Goal: Task Accomplishment & Management: Use online tool/utility

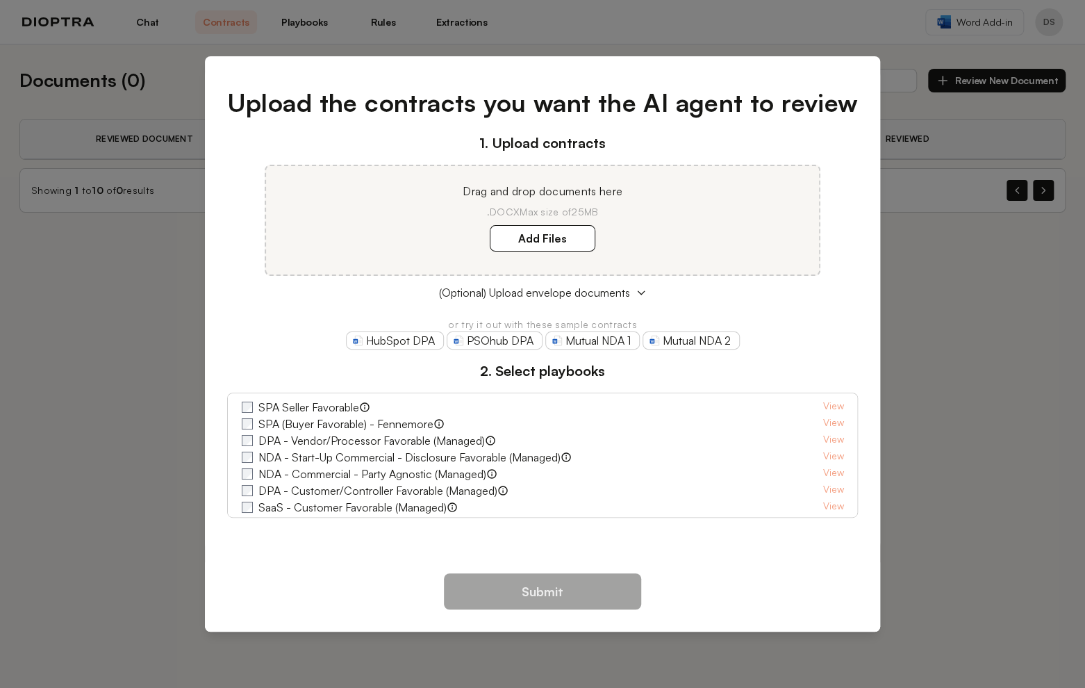
click at [611, 337] on link "Mutual NDA 1" at bounding box center [592, 340] width 94 height 18
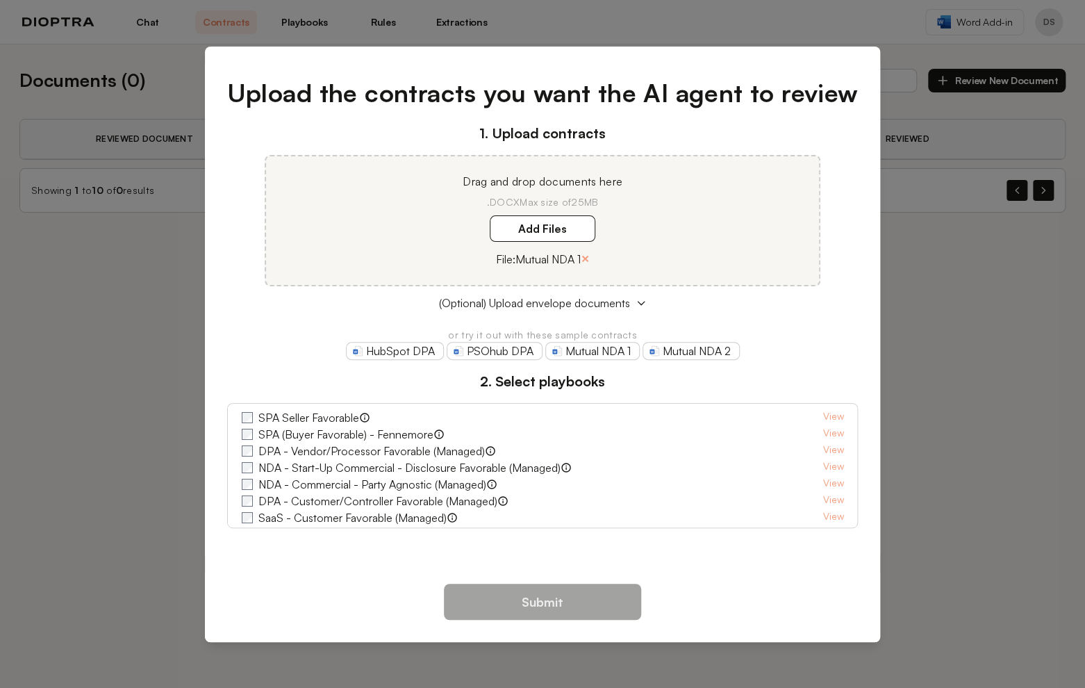
click at [955, 358] on div "Upload the contracts you want the AI agent to review 1. Upload contracts Drag a…" at bounding box center [542, 344] width 1085 height 688
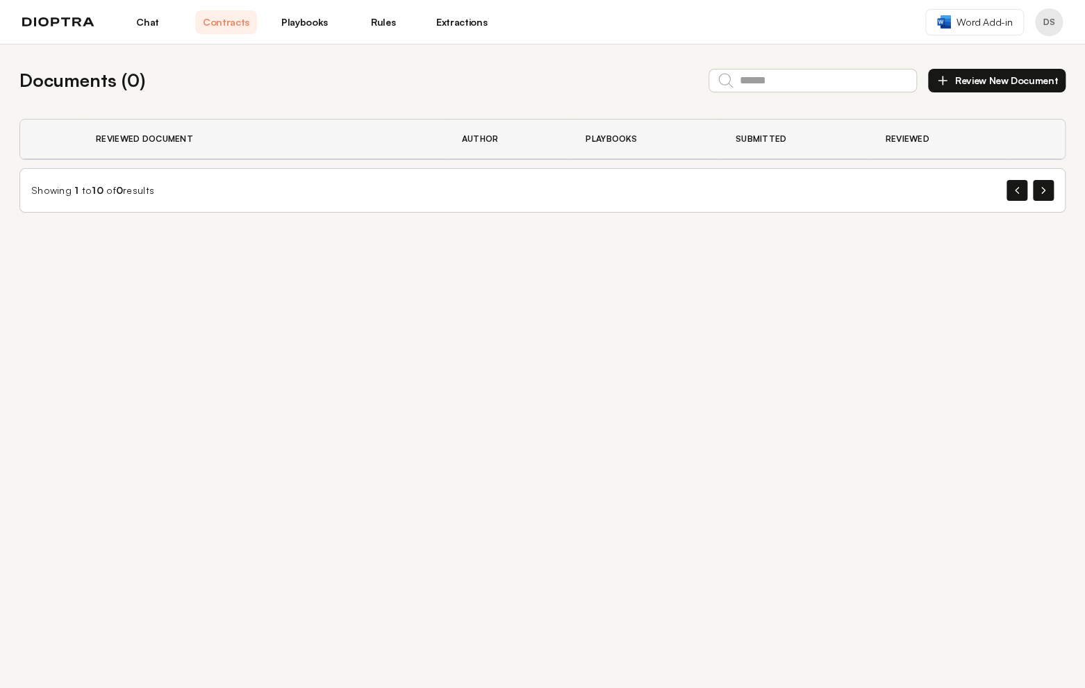
click at [452, 267] on div "Documents ( 0 ) Review New Document Reviewed Document Author Playbooks Submitte…" at bounding box center [542, 365] width 1085 height 643
click at [973, 83] on button "Review New Document" at bounding box center [997, 81] width 138 height 24
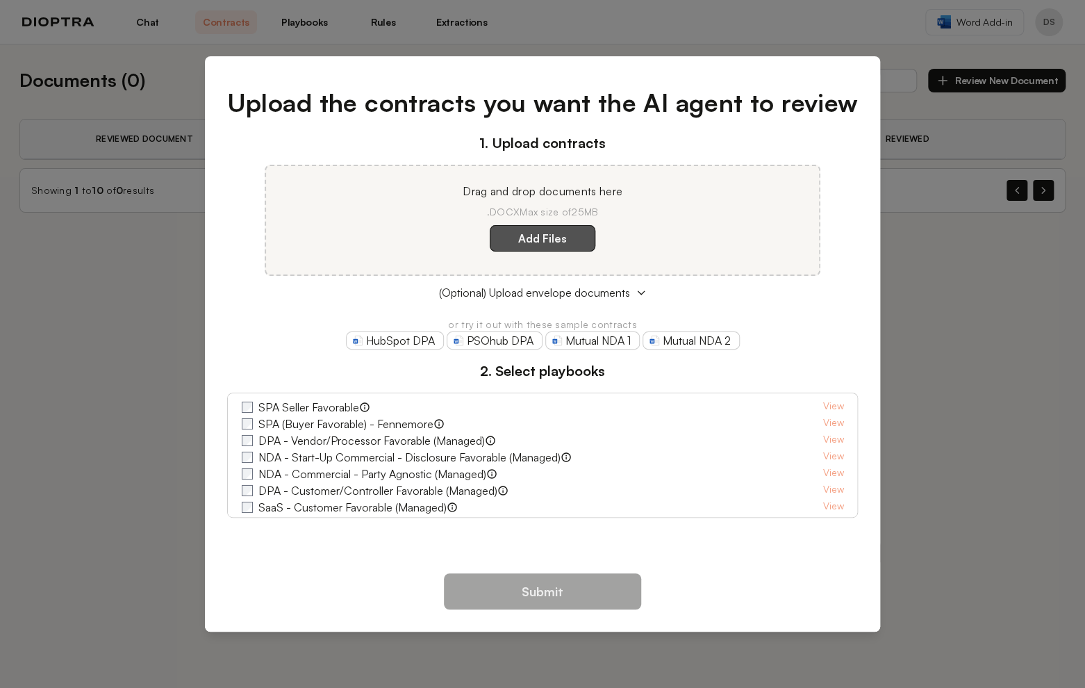
click at [582, 240] on label "Add Files" at bounding box center [543, 238] width 106 height 26
click at [0, 0] on here "Add Files" at bounding box center [0, 0] width 0 height 0
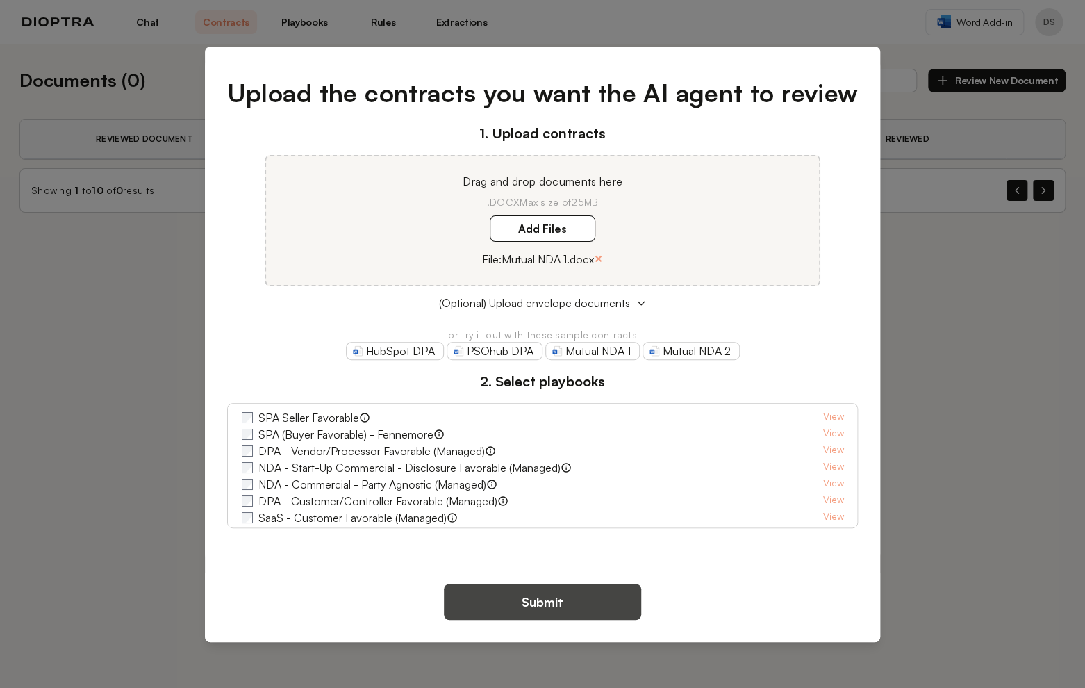
click at [497, 594] on button "Submit" at bounding box center [542, 602] width 197 height 36
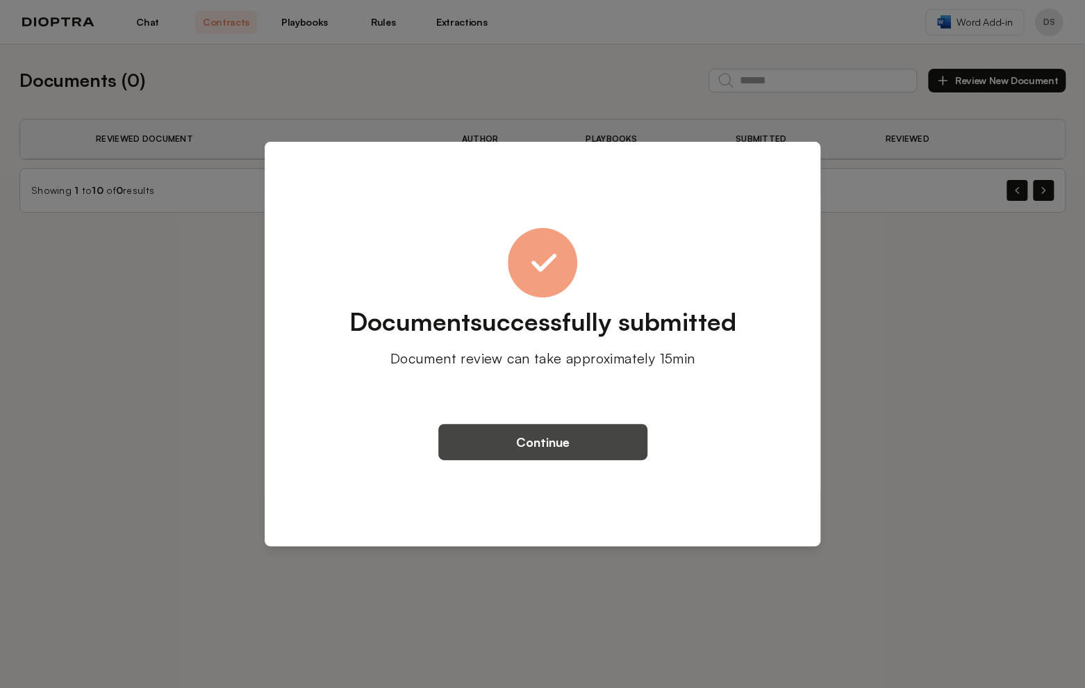
click at [541, 443] on button "Continue" at bounding box center [542, 442] width 209 height 36
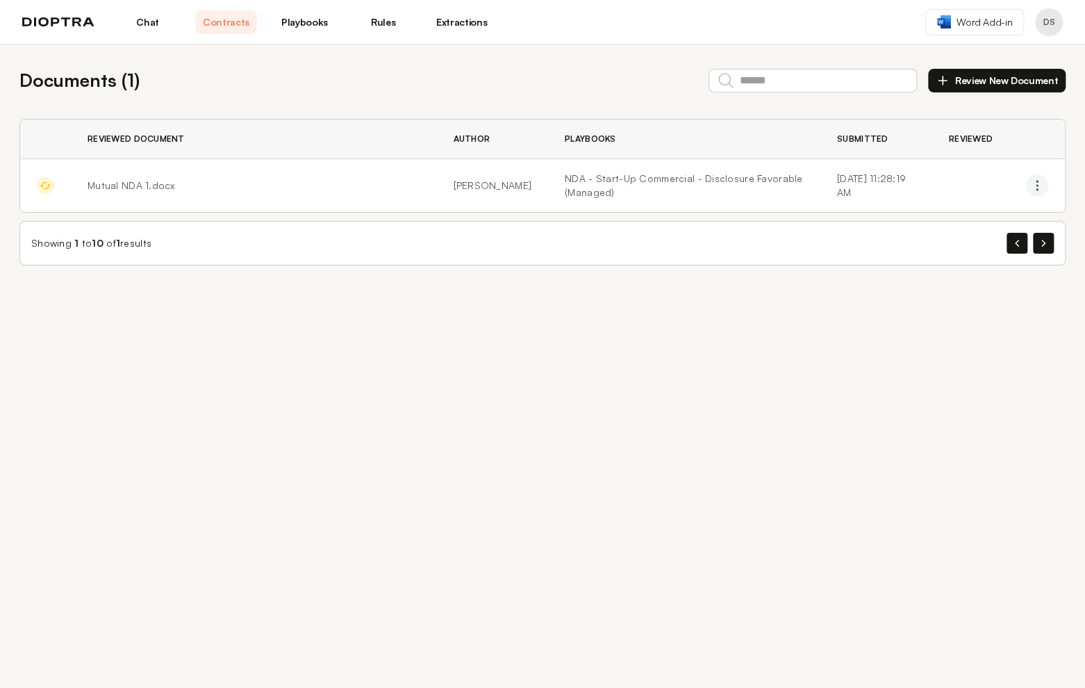
click at [1037, 183] on icon "button" at bounding box center [1037, 186] width 14 height 14
click at [1030, 184] on icon "button" at bounding box center [1037, 186] width 14 height 14
click at [1034, 181] on icon "button" at bounding box center [1037, 186] width 14 height 14
click at [1034, 181] on button "button" at bounding box center [1037, 185] width 22 height 22
click at [565, 177] on link "NDA - Start-Up Commercial - Disclosure Favorable (Managed)" at bounding box center [684, 186] width 239 height 28
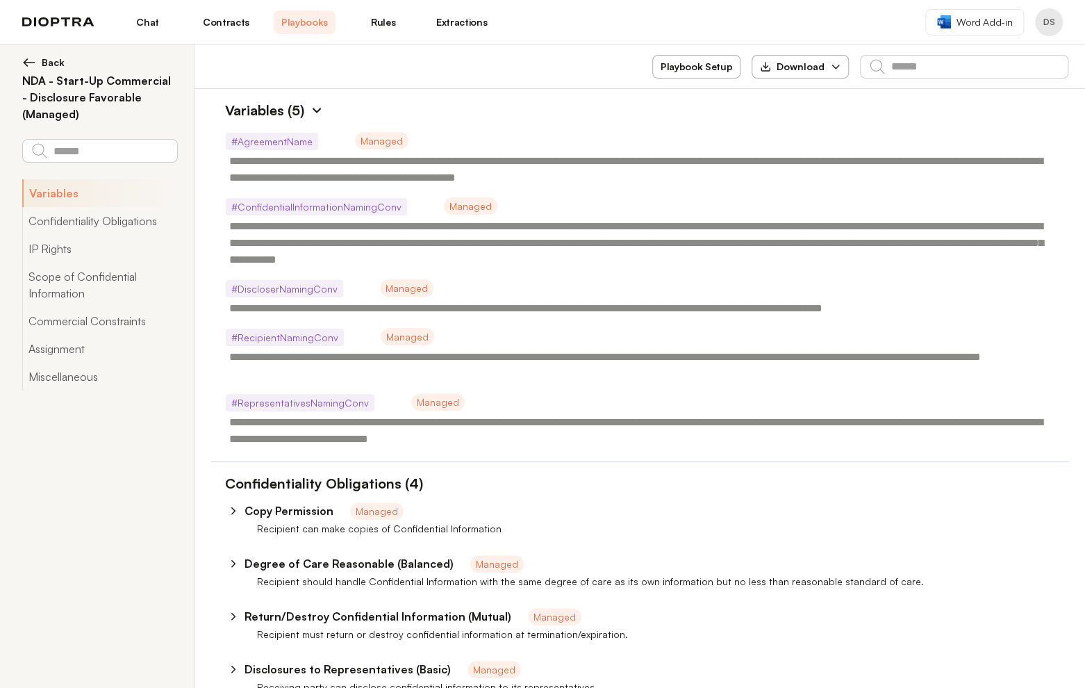
click at [234, 511] on icon at bounding box center [233, 510] width 13 height 13
type textarea "*"
select select "******"
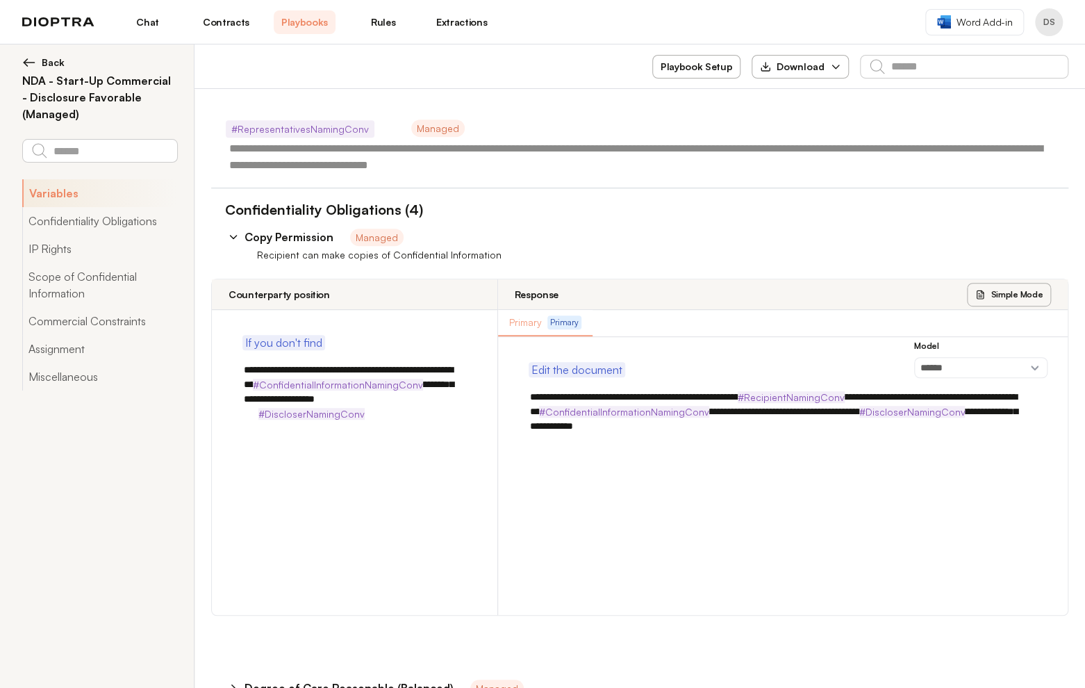
scroll to position [278, 0]
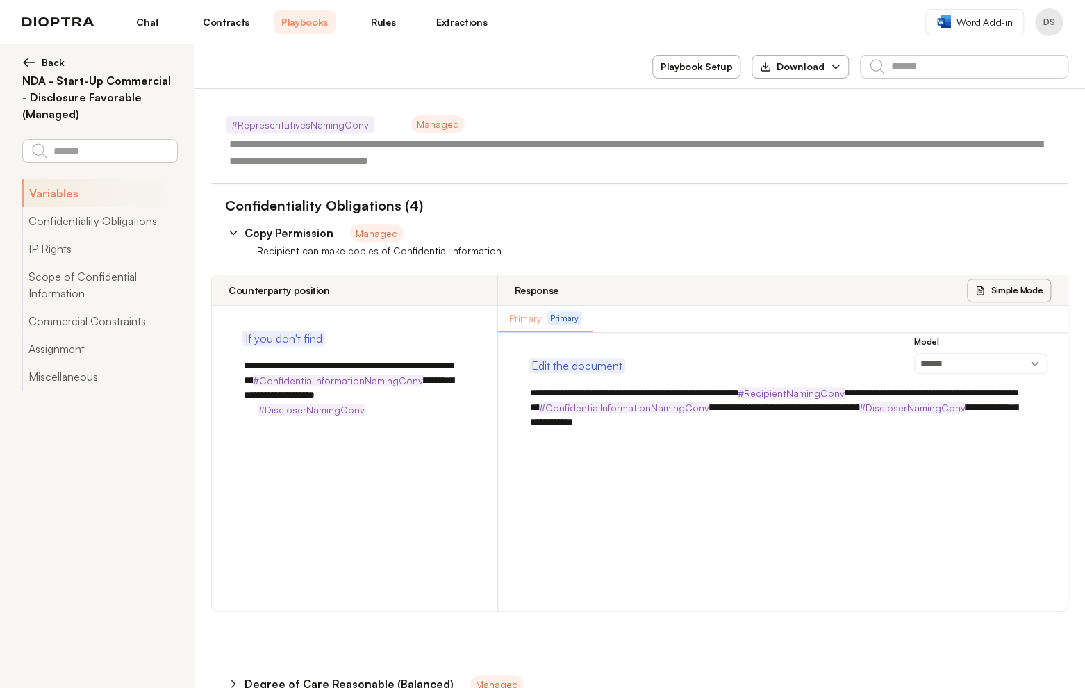
click at [576, 367] on span "Edit the document" at bounding box center [576, 365] width 91 height 17
click at [990, 288] on button "Simple Mode" at bounding box center [1009, 291] width 84 height 24
select select "******"
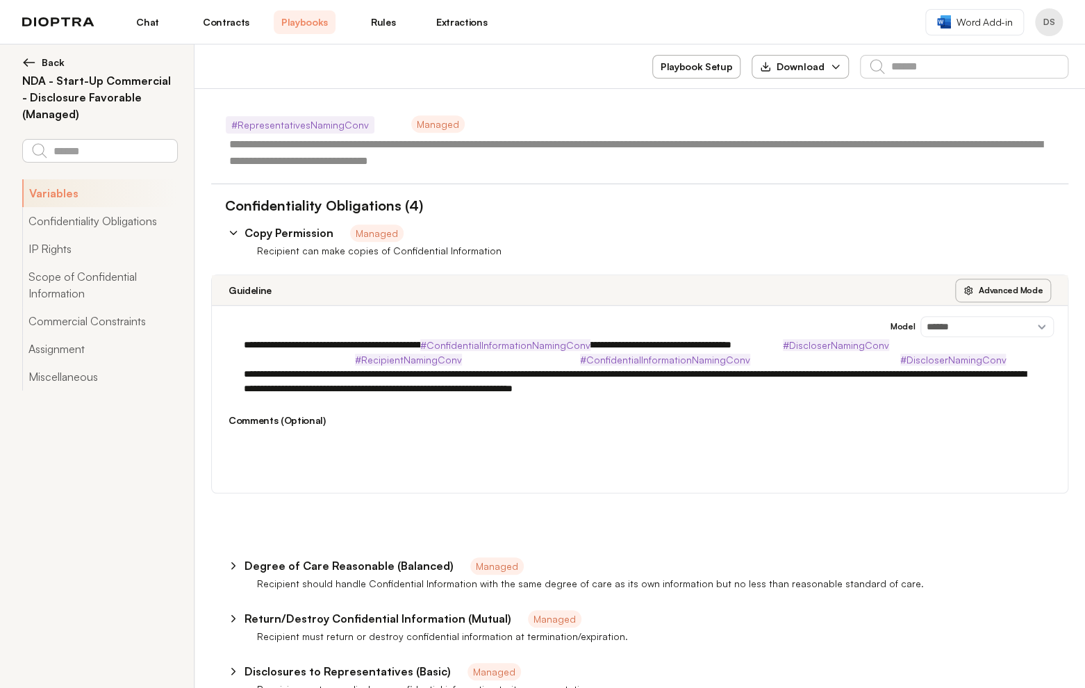
click at [990, 288] on button "Advanced Mode" at bounding box center [1003, 291] width 96 height 24
select select "******"
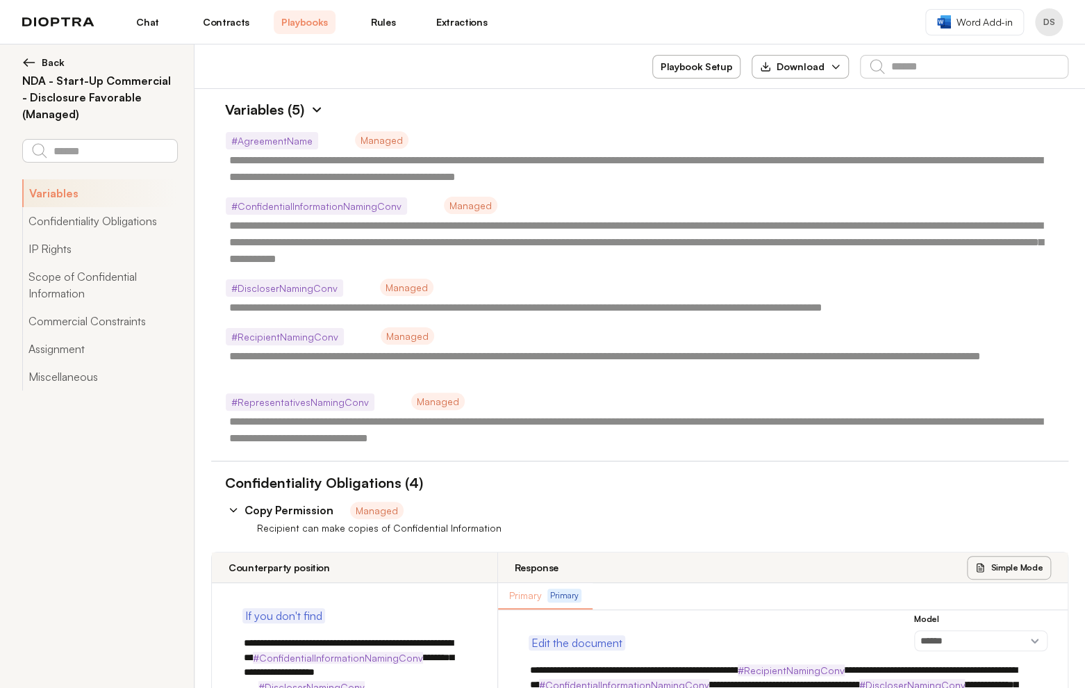
scroll to position [0, 0]
click at [803, 64] on div "Download" at bounding box center [792, 67] width 65 height 14
click at [881, 115] on div "Variables (5)" at bounding box center [639, 110] width 857 height 21
click at [387, 20] on link "Rules" at bounding box center [383, 22] width 62 height 24
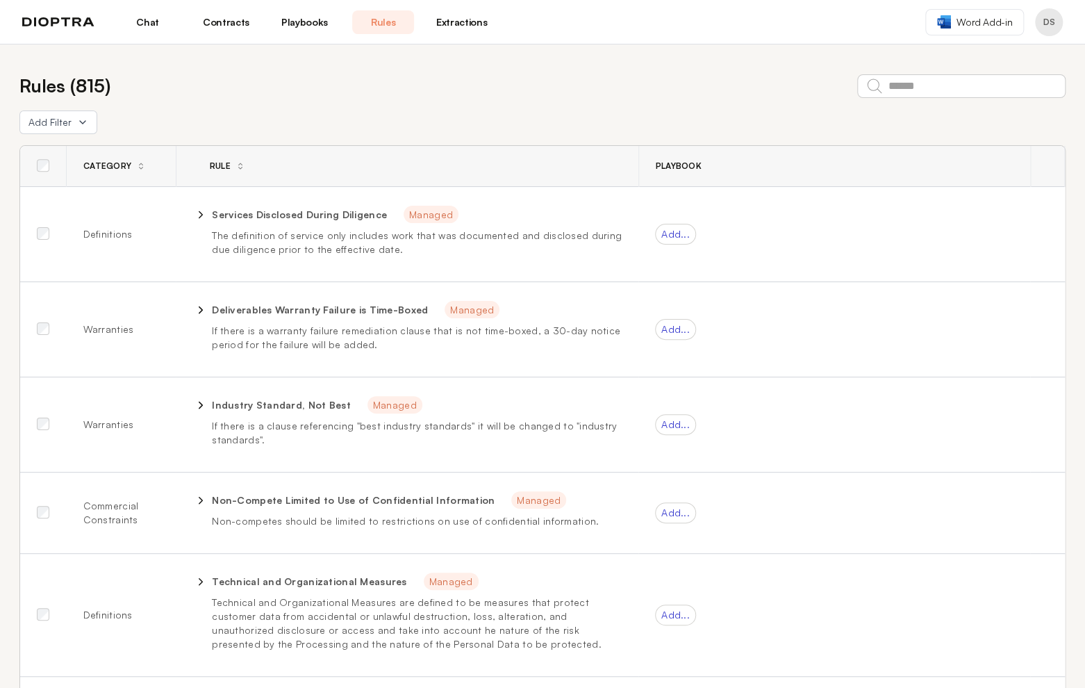
click at [468, 22] on link "Extractions" at bounding box center [462, 22] width 62 height 24
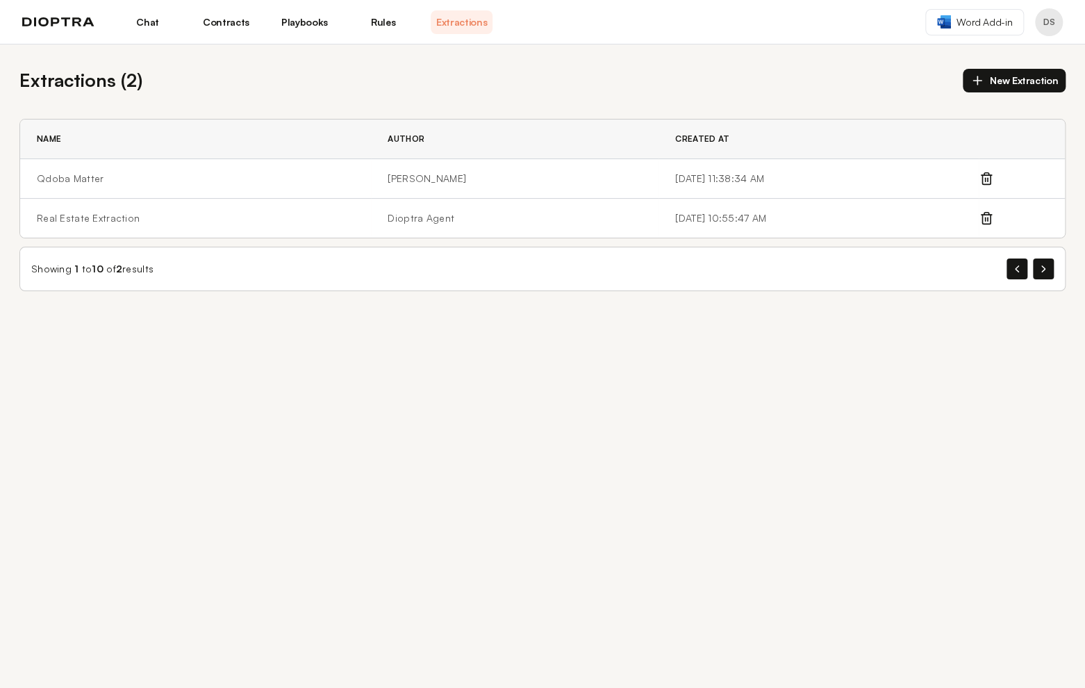
click at [236, 20] on link "Contracts" at bounding box center [226, 22] width 62 height 24
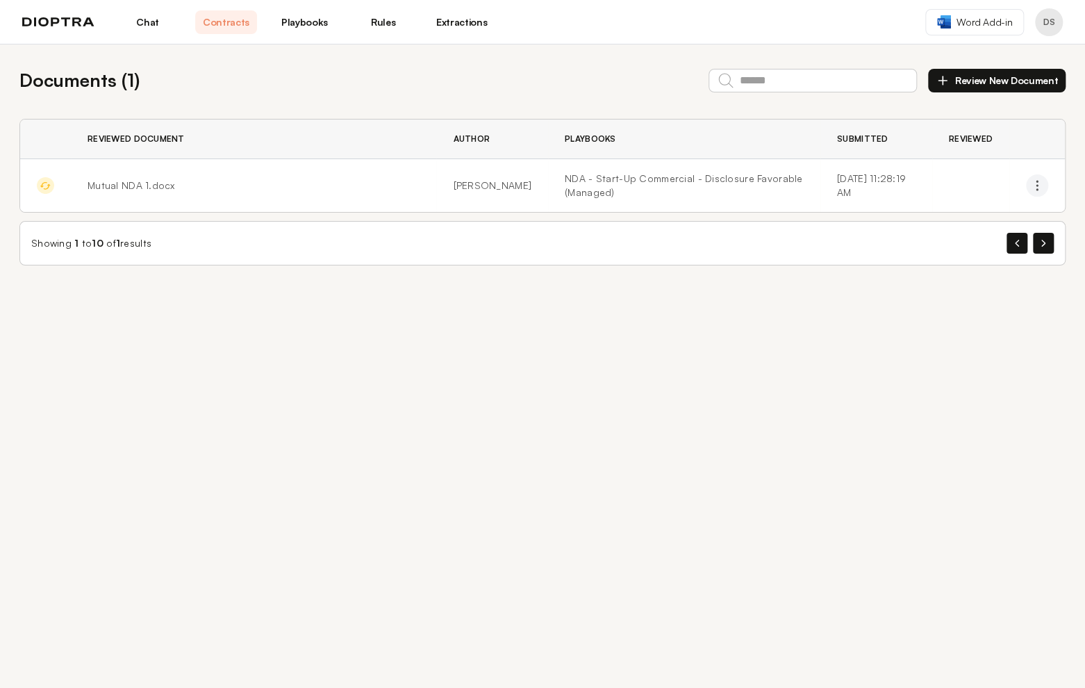
click at [1034, 182] on icon "button" at bounding box center [1037, 186] width 14 height 14
click at [142, 189] on span "Mutual NDA 1.docx" at bounding box center [132, 185] width 88 height 12
click at [44, 184] on img at bounding box center [45, 185] width 17 height 17
click at [43, 187] on img at bounding box center [45, 185] width 17 height 17
click at [50, 186] on img at bounding box center [45, 185] width 17 height 17
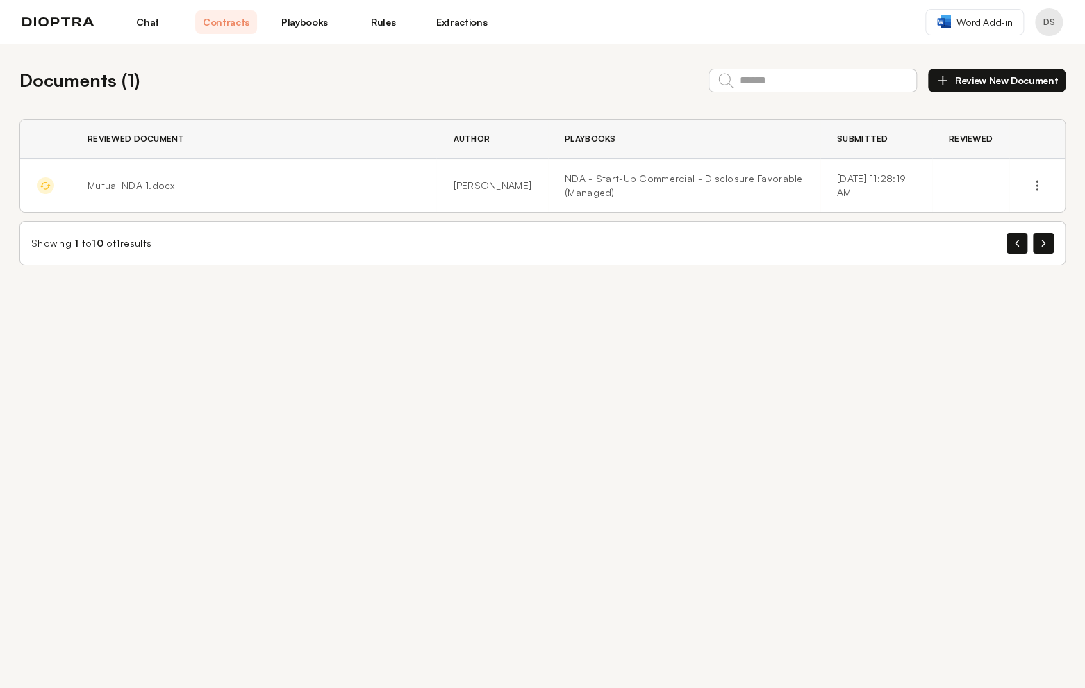
click at [211, 344] on div "Documents ( 1 ) Review New Document Reviewed Document Author Playbooks Submitte…" at bounding box center [542, 365] width 1085 height 643
click at [125, 187] on link "Mutual NDA 1.docx-reviewed.docx" at bounding box center [165, 185] width 160 height 12
drag, startPoint x: 879, startPoint y: 352, endPoint x: 700, endPoint y: 343, distance: 178.8
click at [879, 352] on div "Documents ( 1 ) Review New Document Reviewed Document Author Playbooks Submitte…" at bounding box center [542, 365] width 1085 height 643
click at [72, 19] on img at bounding box center [58, 22] width 72 height 10
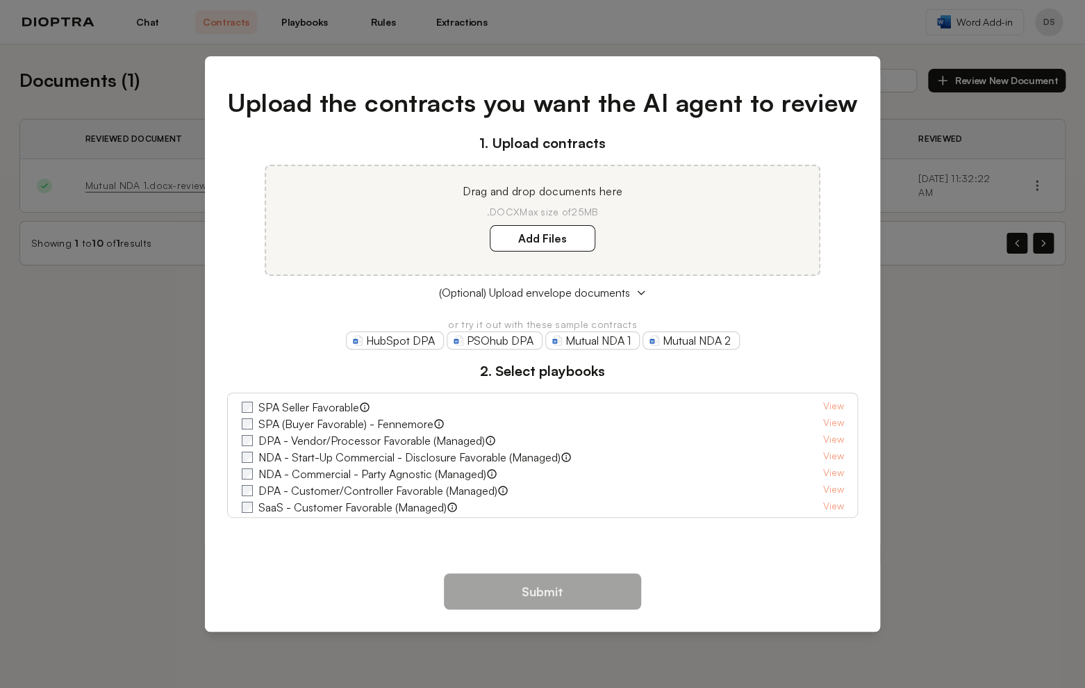
click at [978, 451] on div "Upload the contracts you want the AI agent to review 1. Upload contracts Drag a…" at bounding box center [542, 344] width 1085 height 688
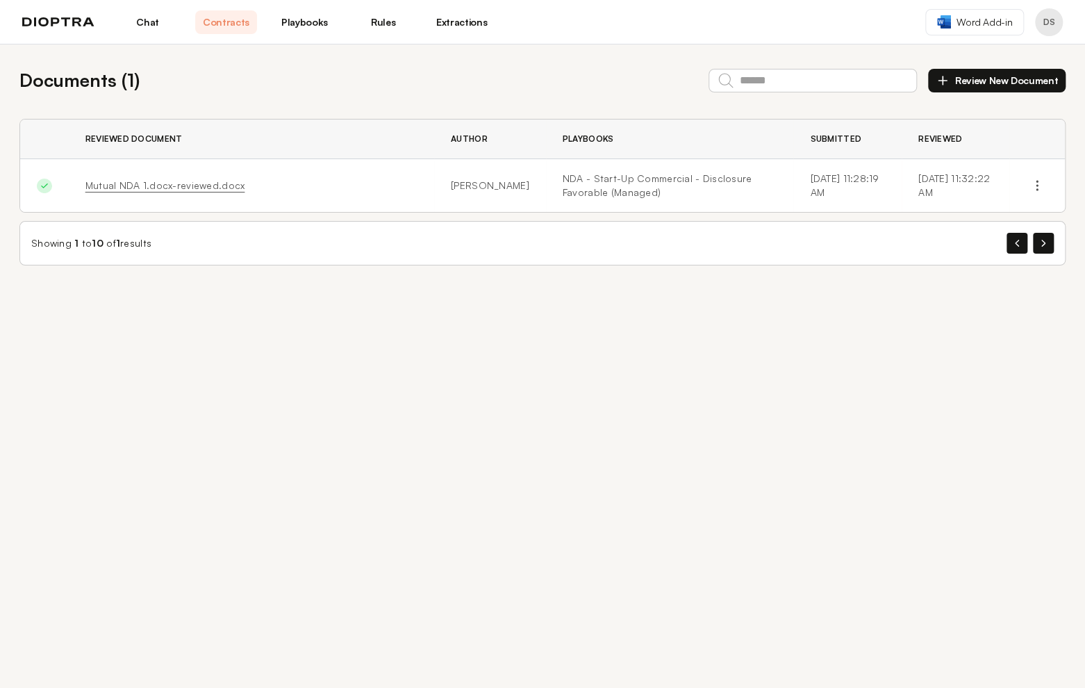
click at [151, 24] on link "Chat" at bounding box center [148, 22] width 62 height 24
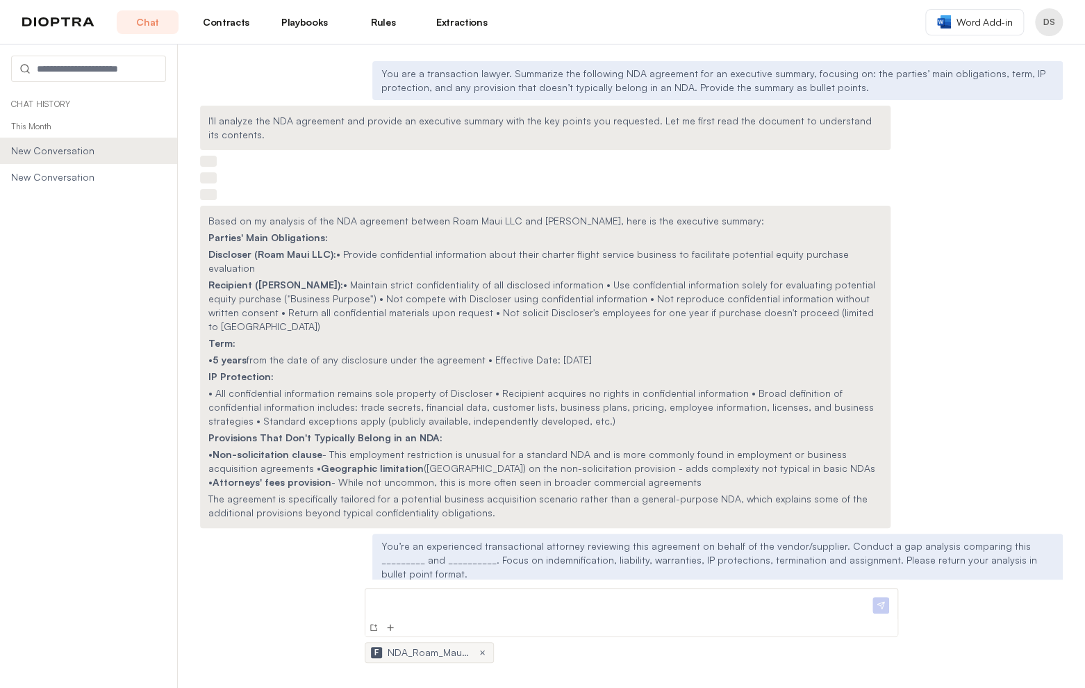
click at [300, 19] on link "Playbooks" at bounding box center [305, 22] width 62 height 24
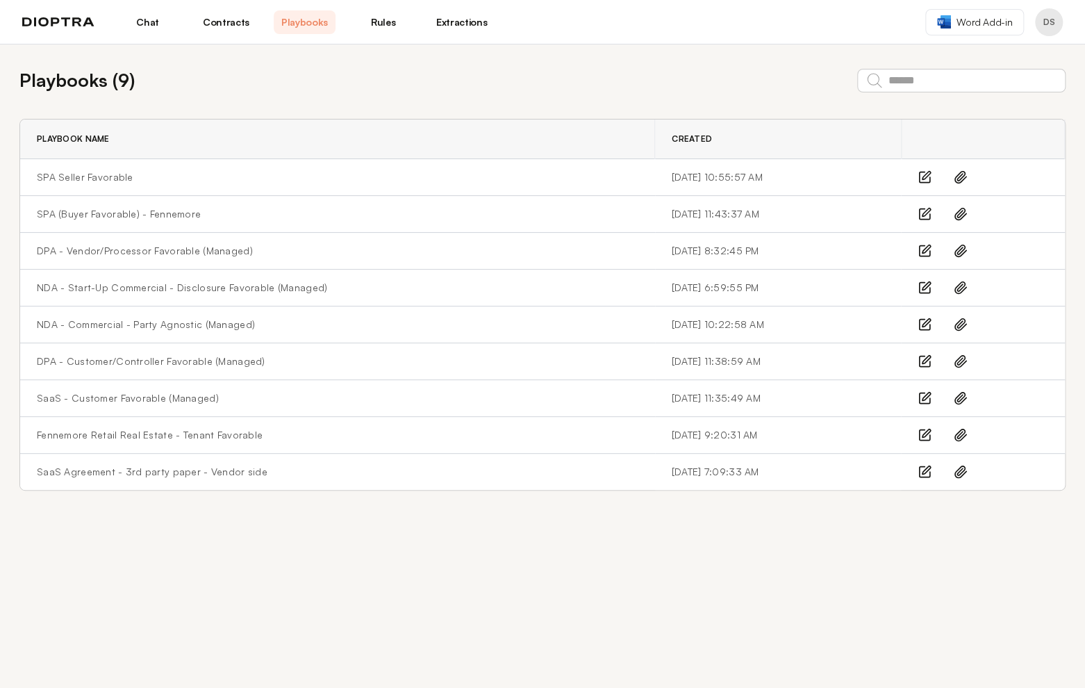
click at [962, 213] on icon at bounding box center [961, 214] width 14 height 14
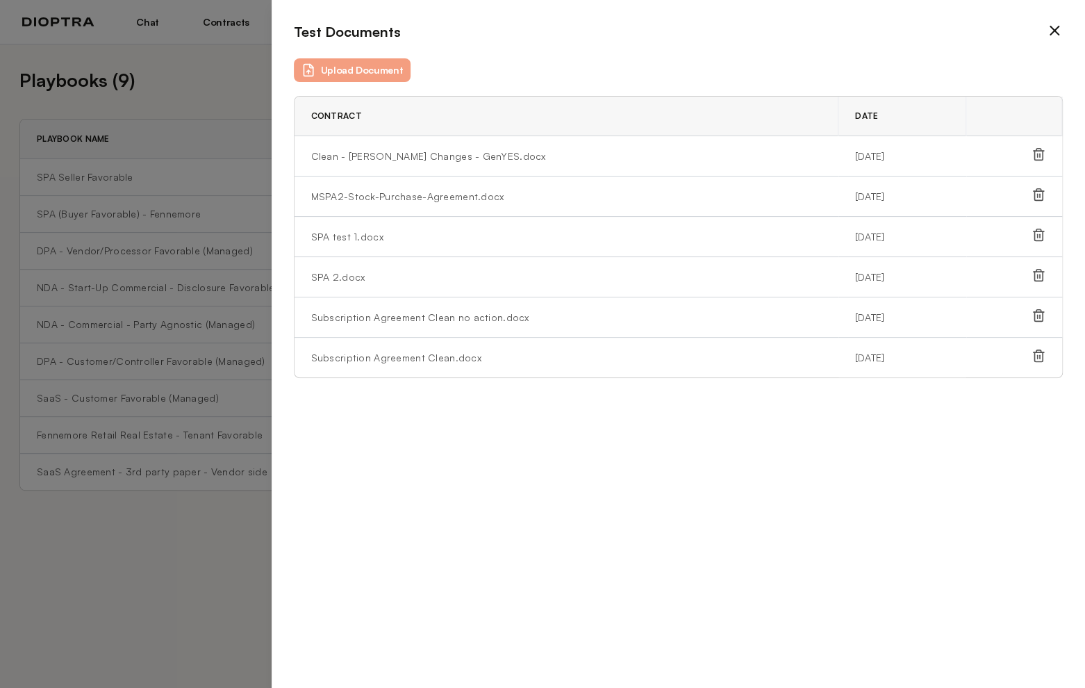
click at [336, 238] on td "SPA test 1.docx" at bounding box center [567, 237] width 544 height 40
click at [327, 352] on td "Subscription Agreement Clean.docx" at bounding box center [567, 358] width 544 height 40
click at [839, 154] on td "[DATE]" at bounding box center [903, 156] width 128 height 40
click at [1057, 32] on icon at bounding box center [1054, 30] width 17 height 17
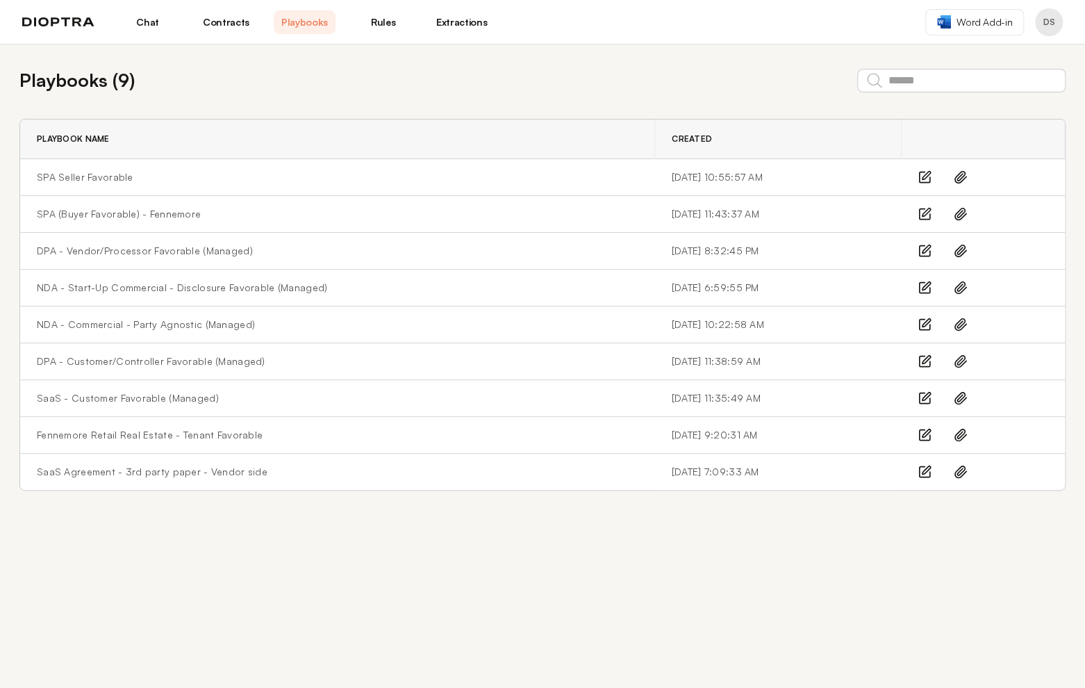
click at [961, 251] on icon at bounding box center [961, 251] width 14 height 14
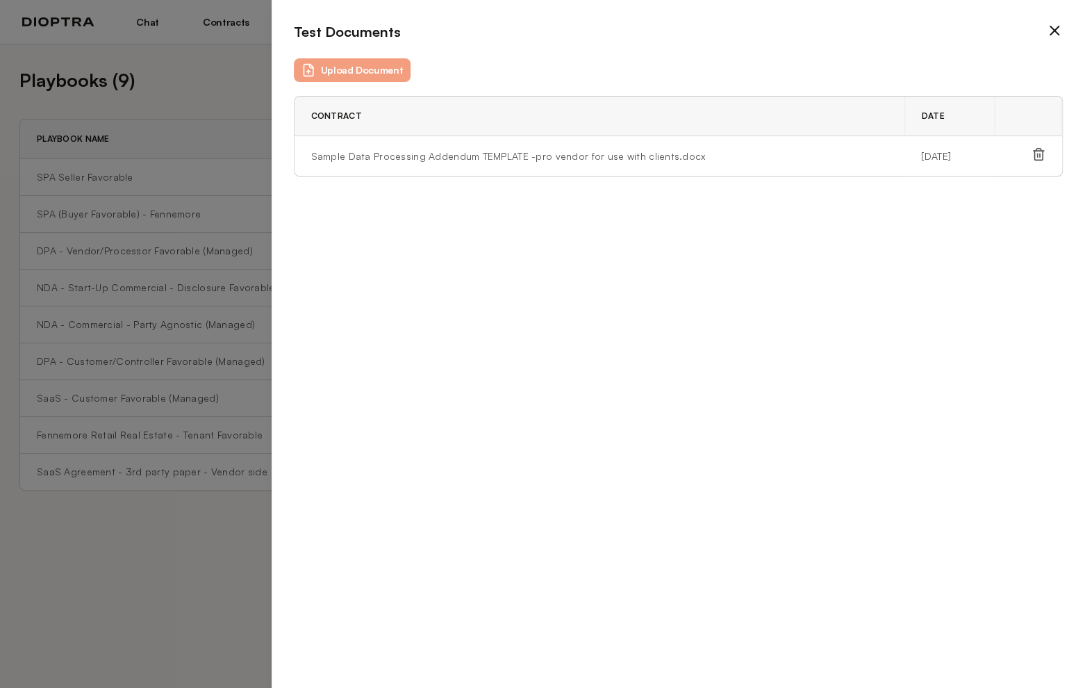
click at [1052, 24] on icon at bounding box center [1054, 30] width 17 height 17
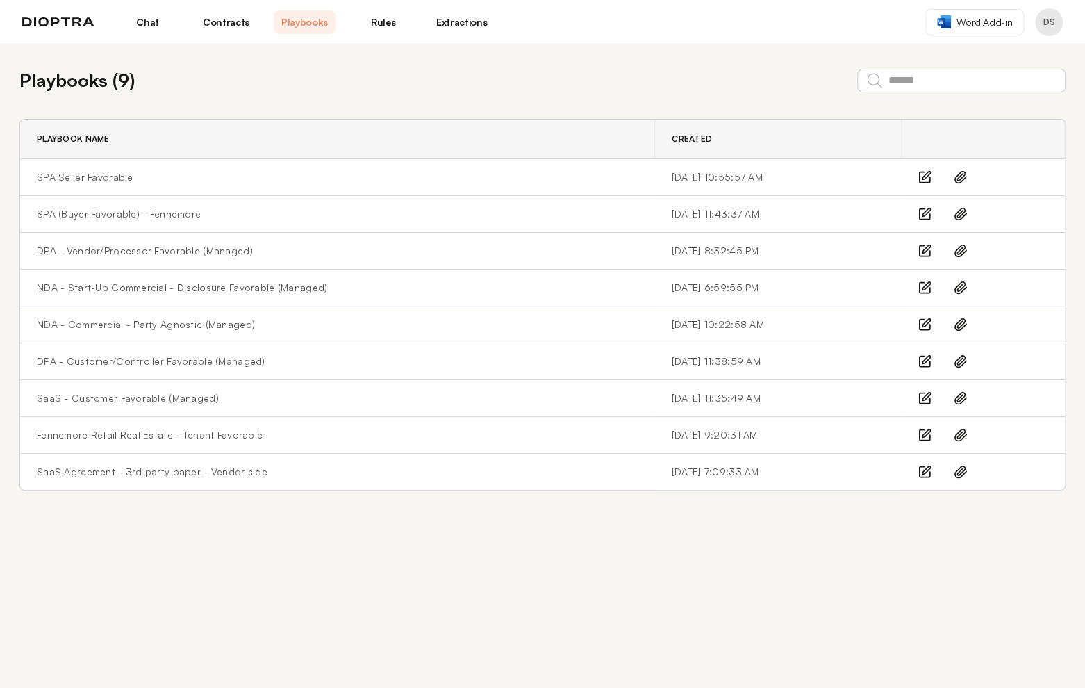
click at [957, 434] on icon at bounding box center [961, 435] width 14 height 14
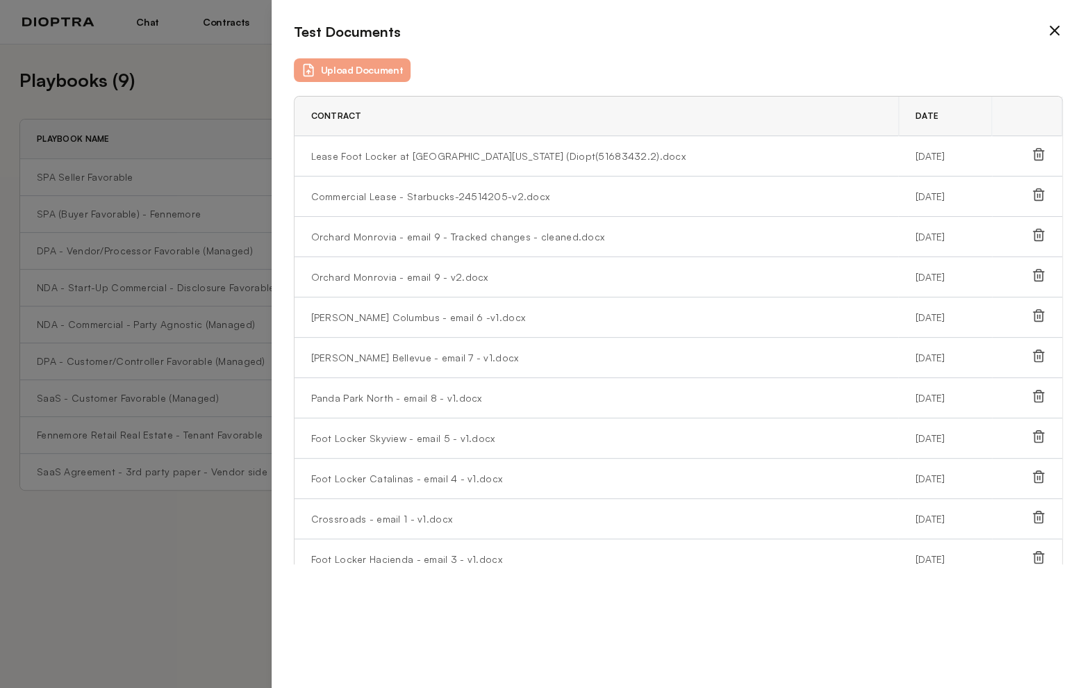
click at [493, 156] on td "Lease Foot Locker at [GEOGRAPHIC_DATA][US_STATE] (Diopt(51683432.2).docx" at bounding box center [597, 156] width 604 height 40
click at [408, 156] on td "Lease Foot Locker at [GEOGRAPHIC_DATA][US_STATE] (Diopt(51683432.2).docx" at bounding box center [597, 156] width 604 height 40
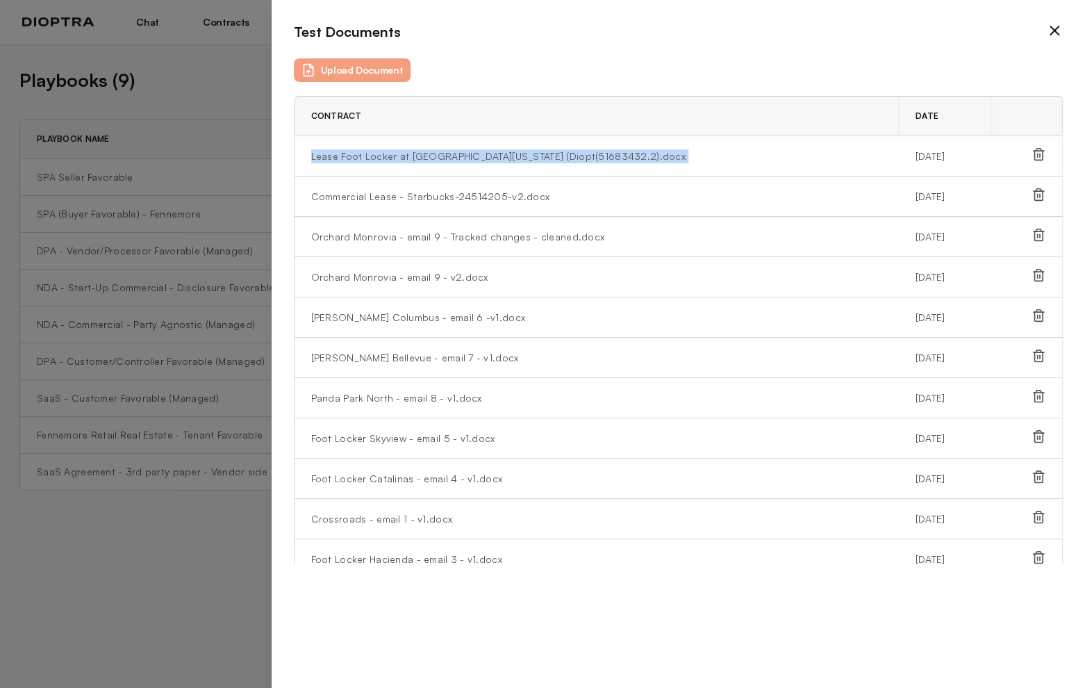
click at [408, 156] on td "Lease Foot Locker at [GEOGRAPHIC_DATA][US_STATE] (Diopt(51683432.2).docx" at bounding box center [597, 156] width 604 height 40
click at [1051, 28] on icon at bounding box center [1054, 30] width 17 height 17
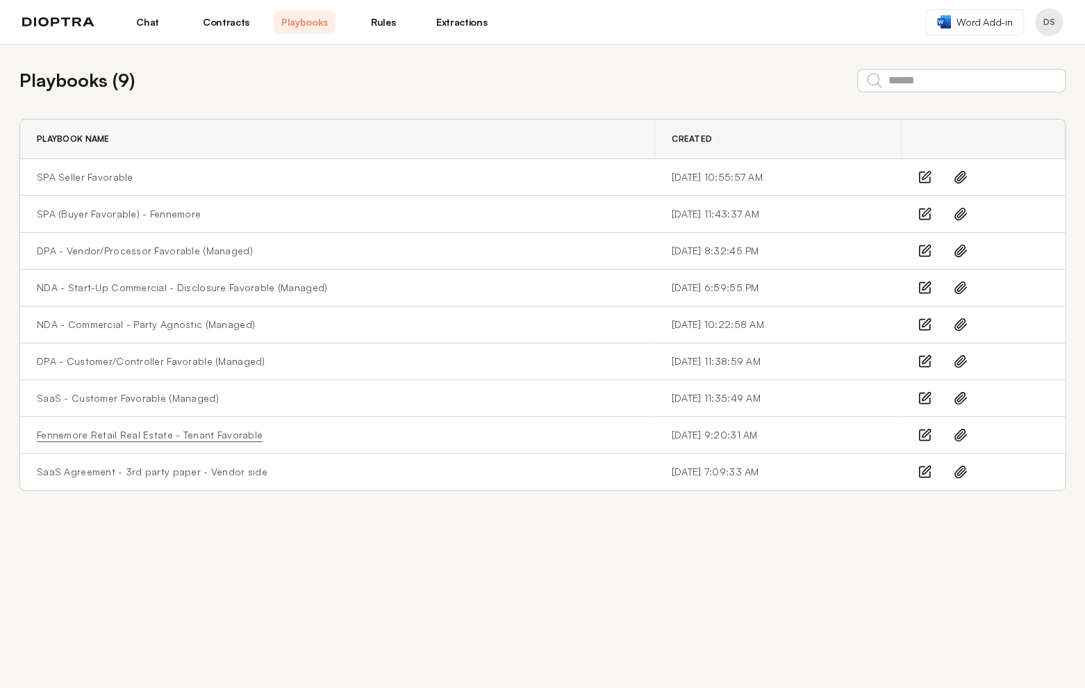
click at [192, 437] on link "Fennemore Retail Real Estate - Tenant Favorable" at bounding box center [150, 435] width 226 height 14
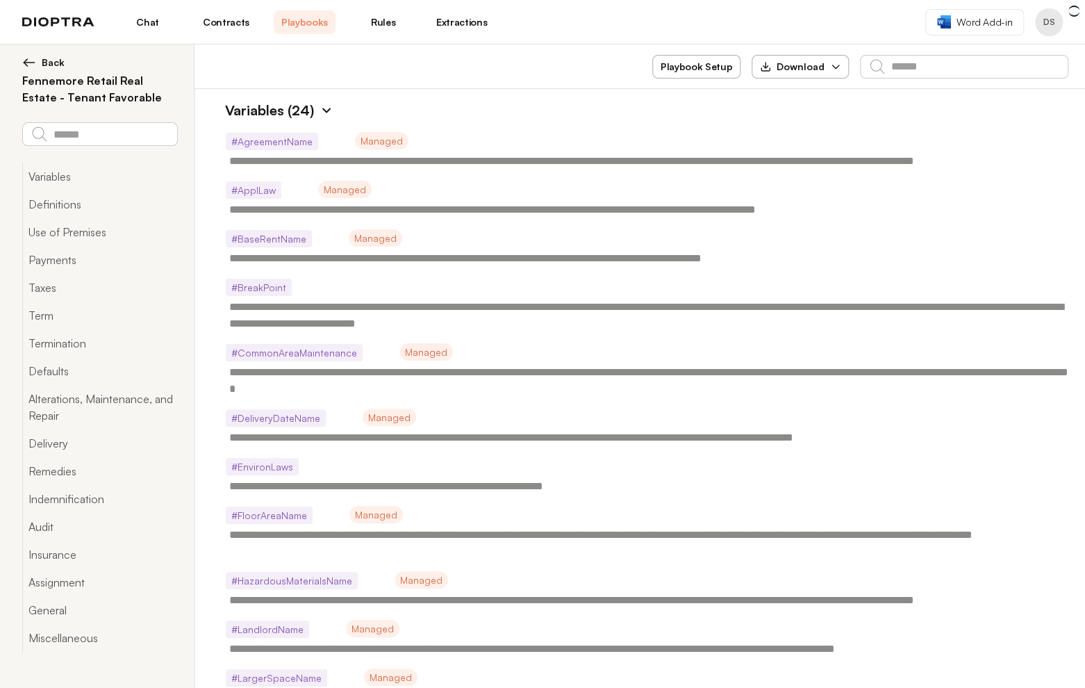
type textarea "*"
type textarea "**********"
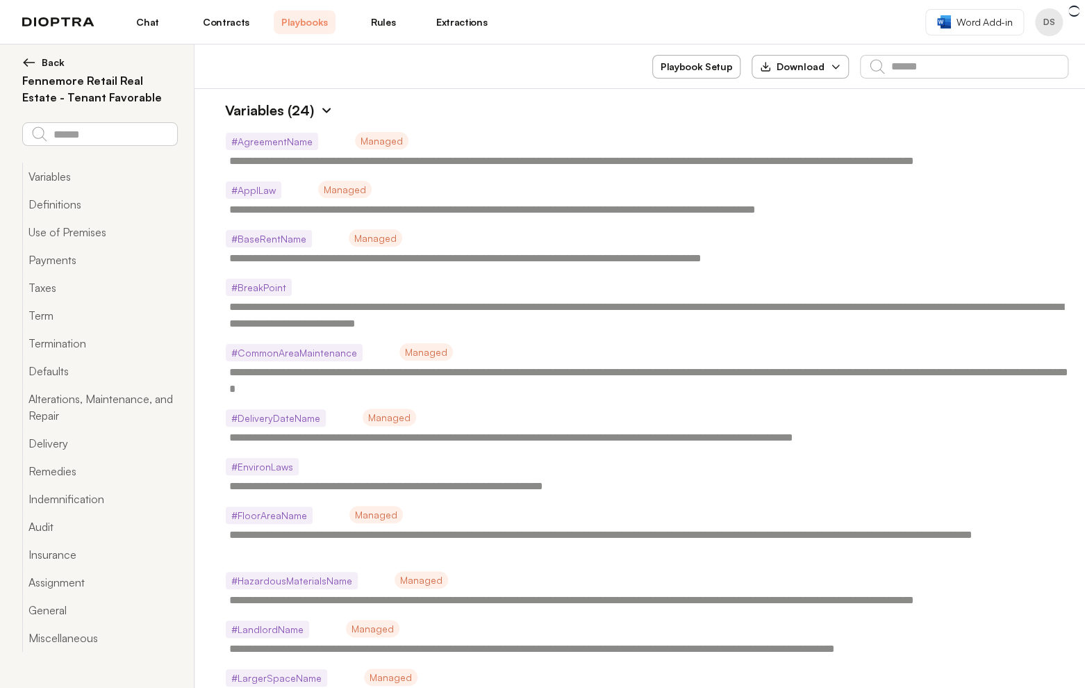
type textarea "**********"
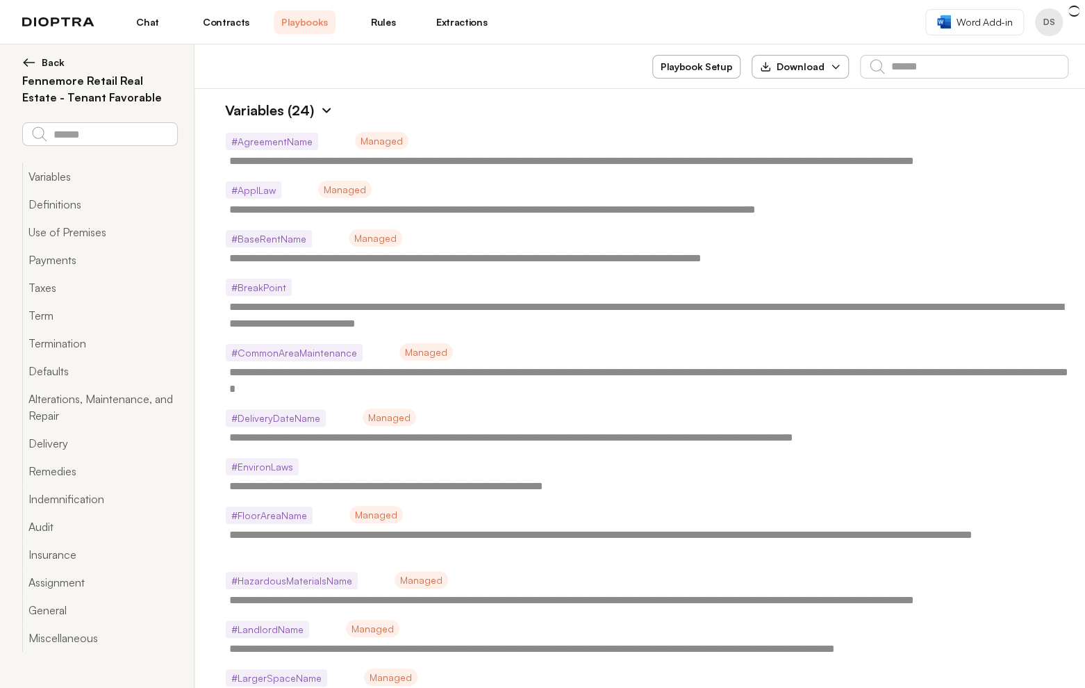
type textarea "**********"
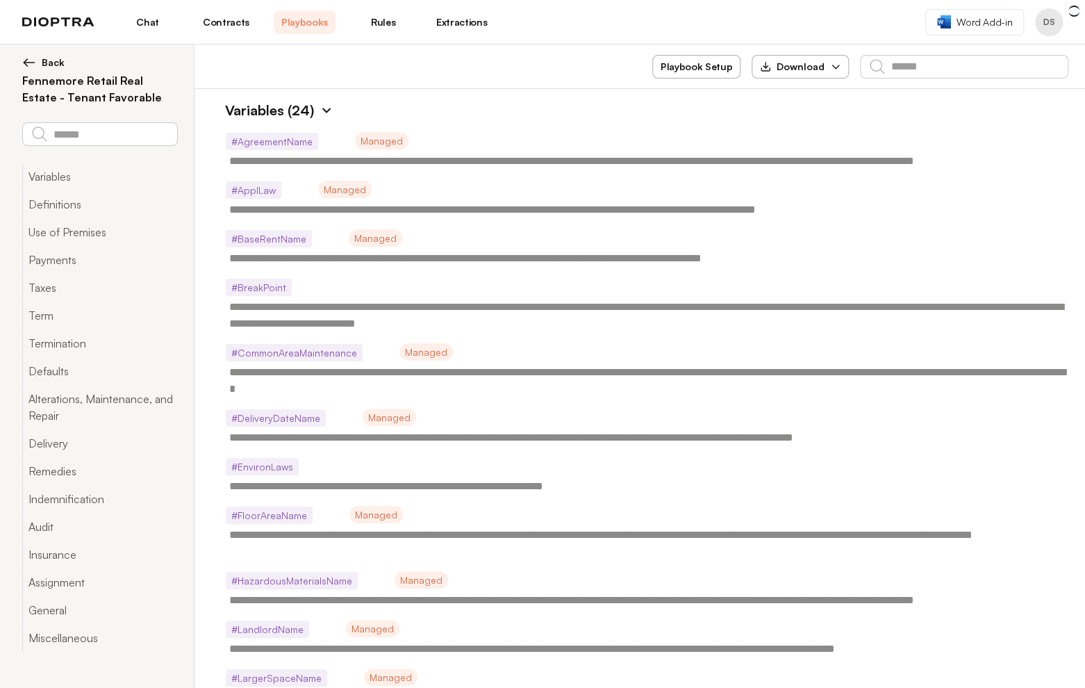
type textarea "**********"
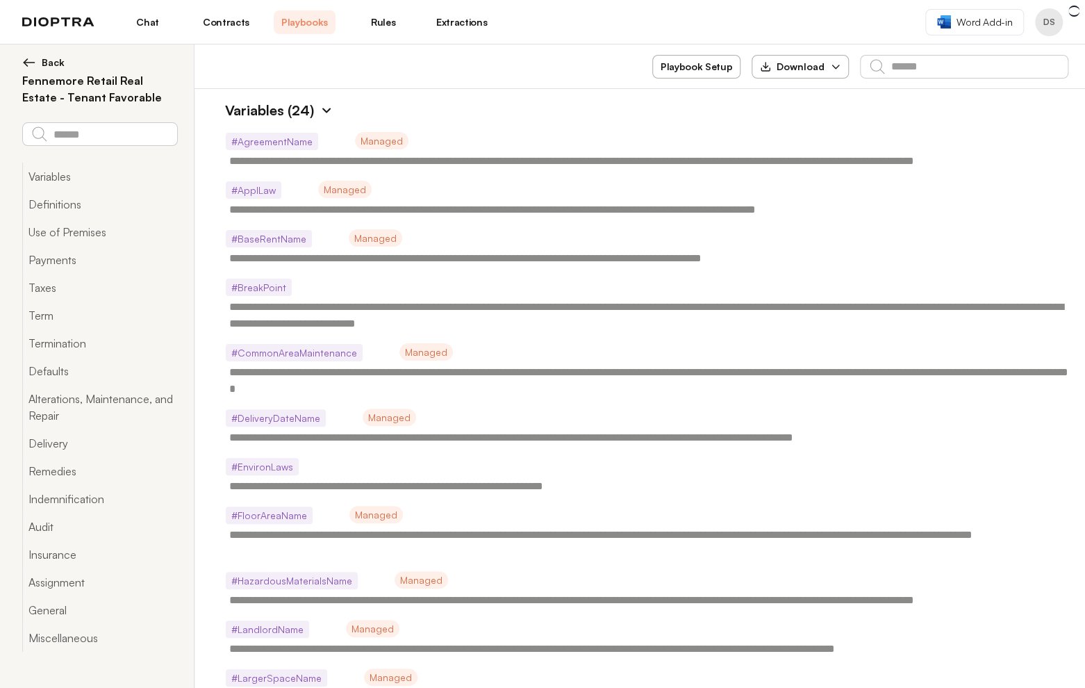
type textarea "**********"
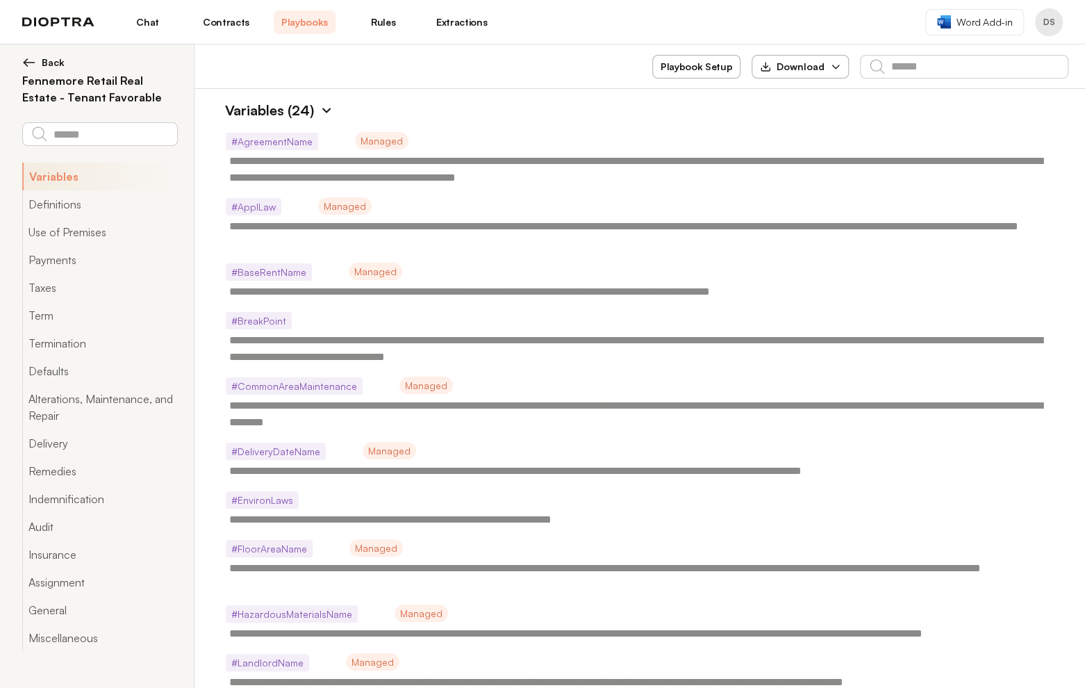
click at [26, 62] on img at bounding box center [29, 63] width 14 height 14
